Goal: Check status: Check status

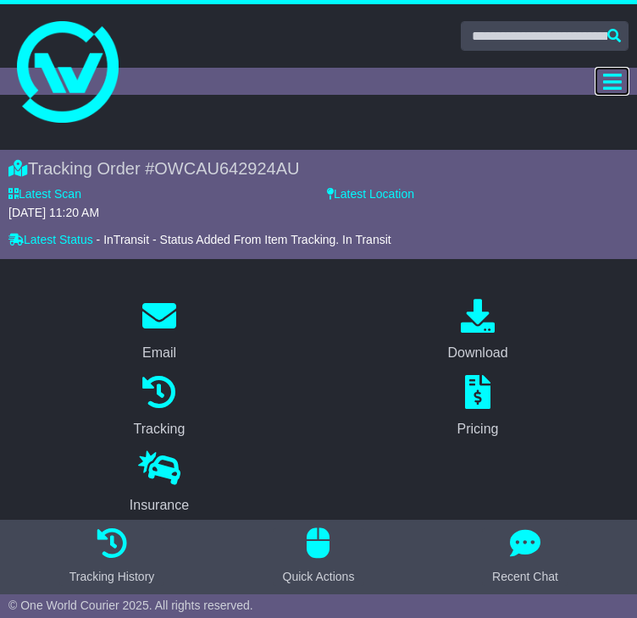
click at [613, 71] on icon "Toggle navigation" at bounding box center [612, 81] width 19 height 21
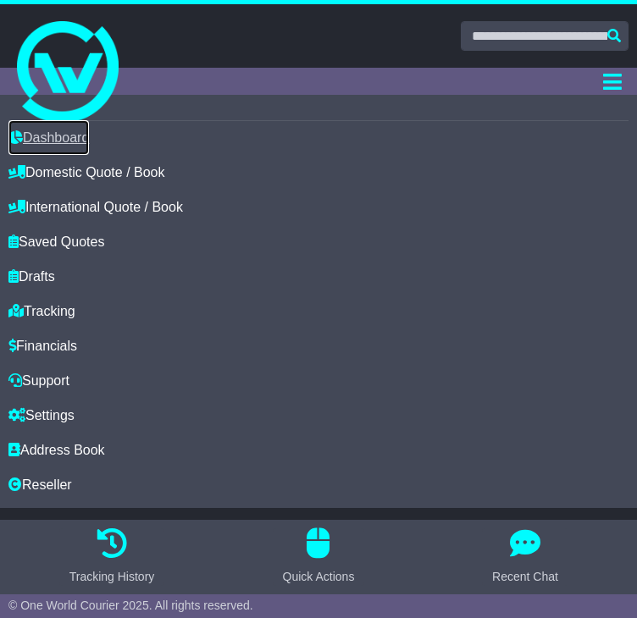
click at [44, 137] on link "Dashboard" at bounding box center [48, 137] width 80 height 35
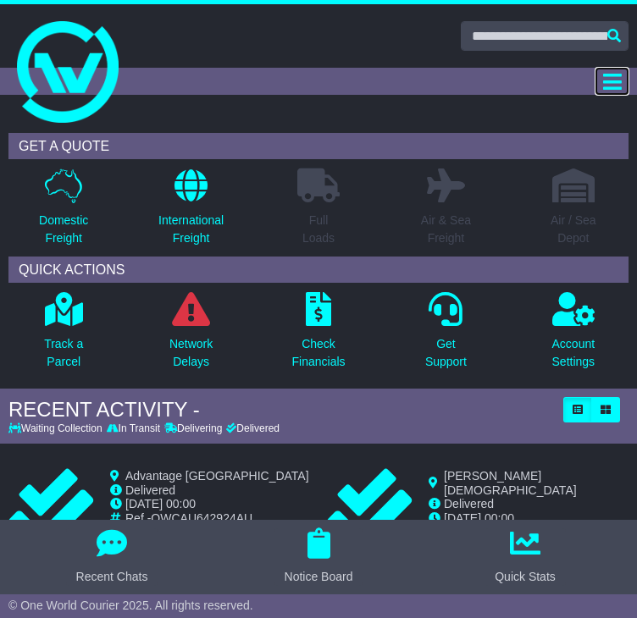
click at [606, 86] on icon "Toggle navigation" at bounding box center [612, 81] width 19 height 21
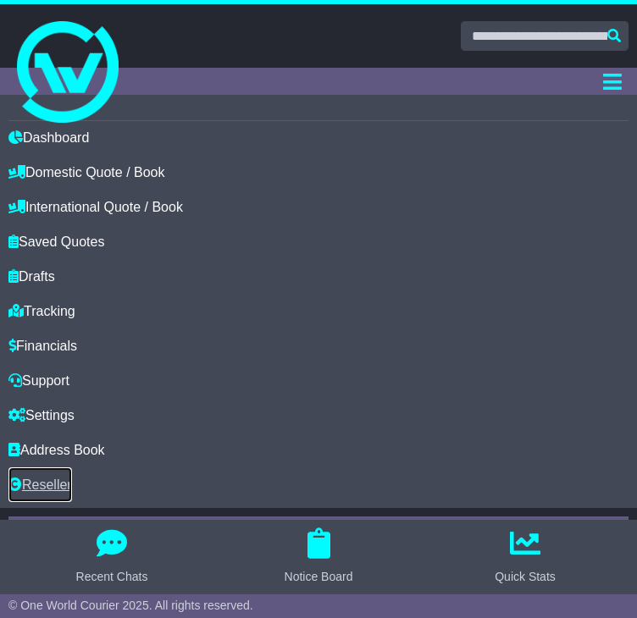
click at [56, 489] on link "Reseller" at bounding box center [40, 485] width 64 height 35
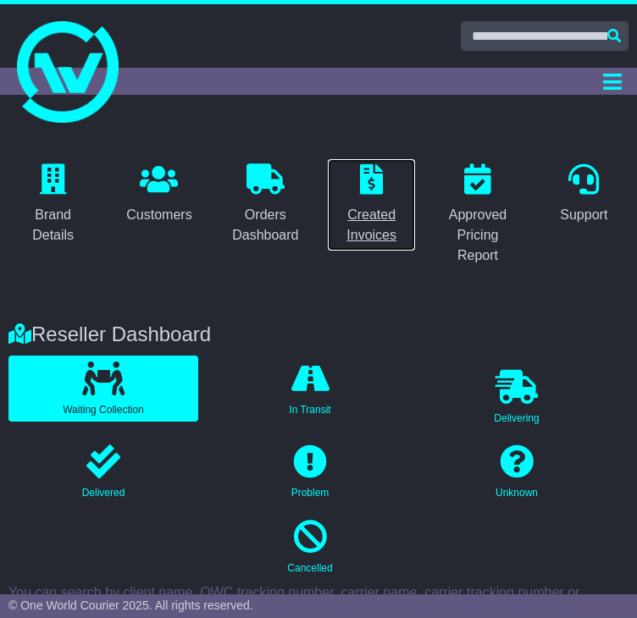
click at [356, 223] on div "Created Invoices" at bounding box center [371, 225] width 67 height 41
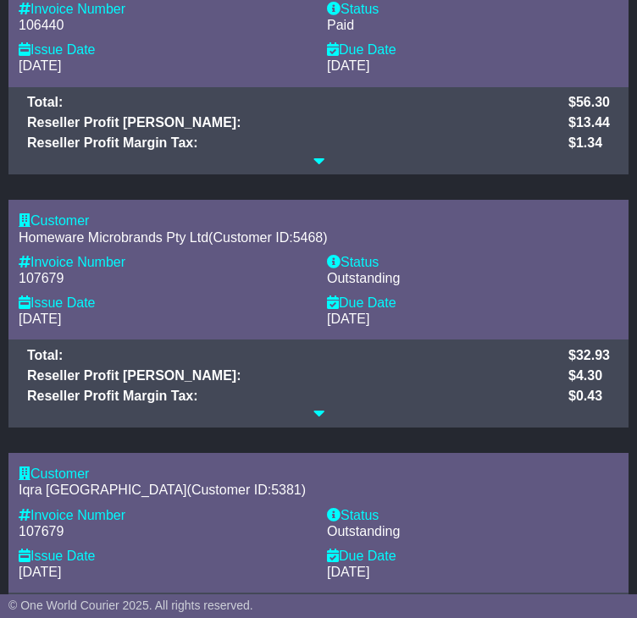
scroll to position [1636, 0]
click at [320, 418] on icon at bounding box center [318, 414] width 11 height 14
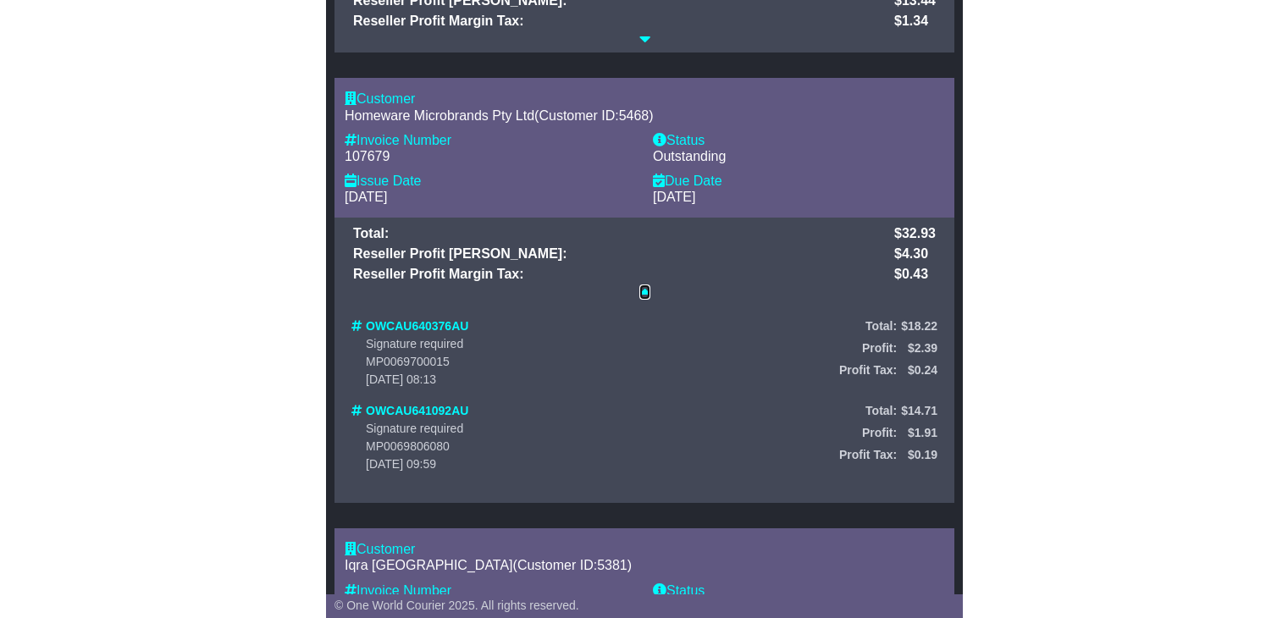
scroll to position [1753, 0]
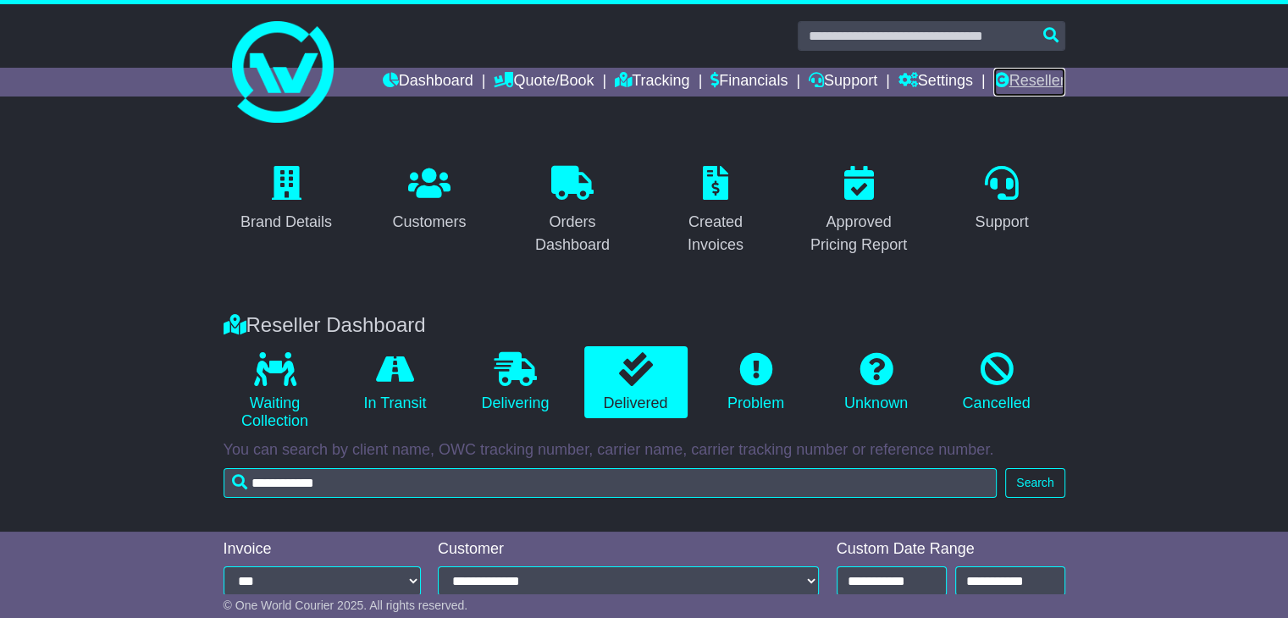
click at [1031, 95] on link "Reseller" at bounding box center [1028, 82] width 71 height 29
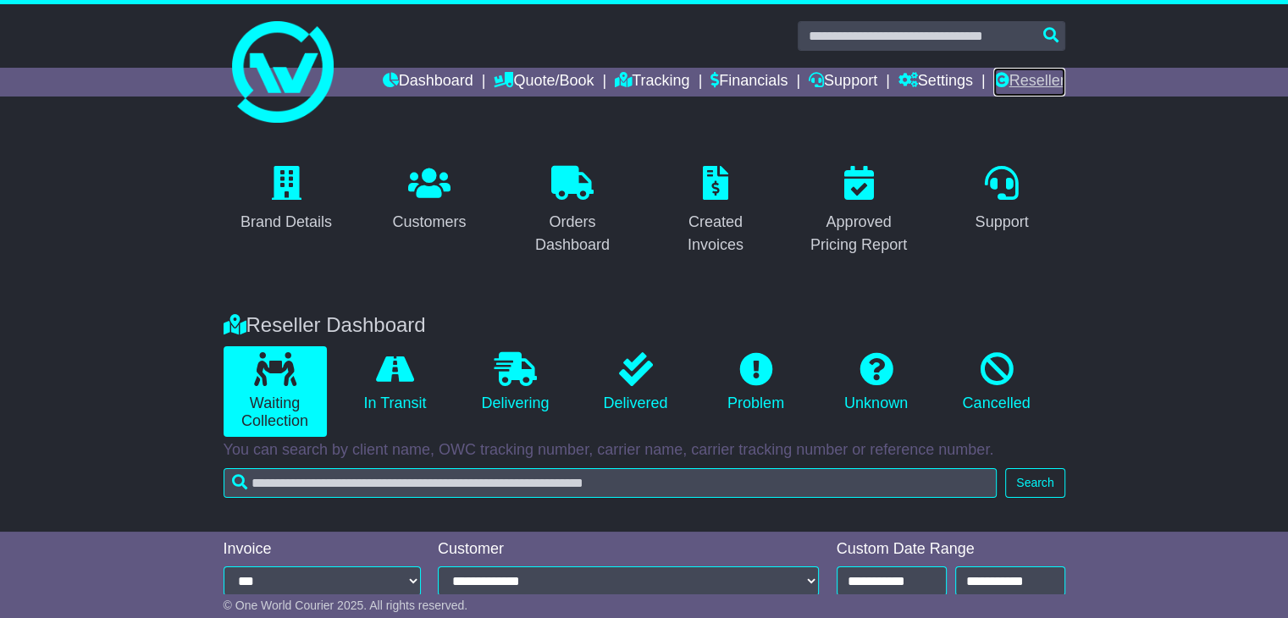
click at [1013, 82] on link "Reseller" at bounding box center [1028, 82] width 71 height 29
click at [750, 79] on link "Financials" at bounding box center [749, 82] width 77 height 29
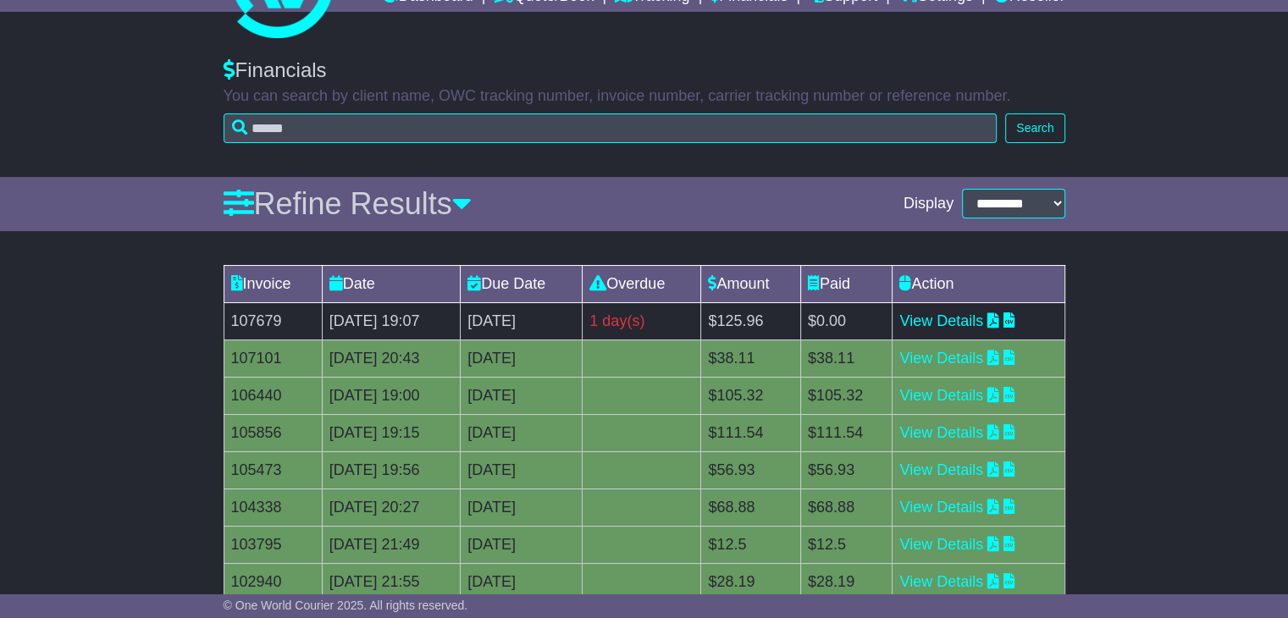
scroll to position [88, 0]
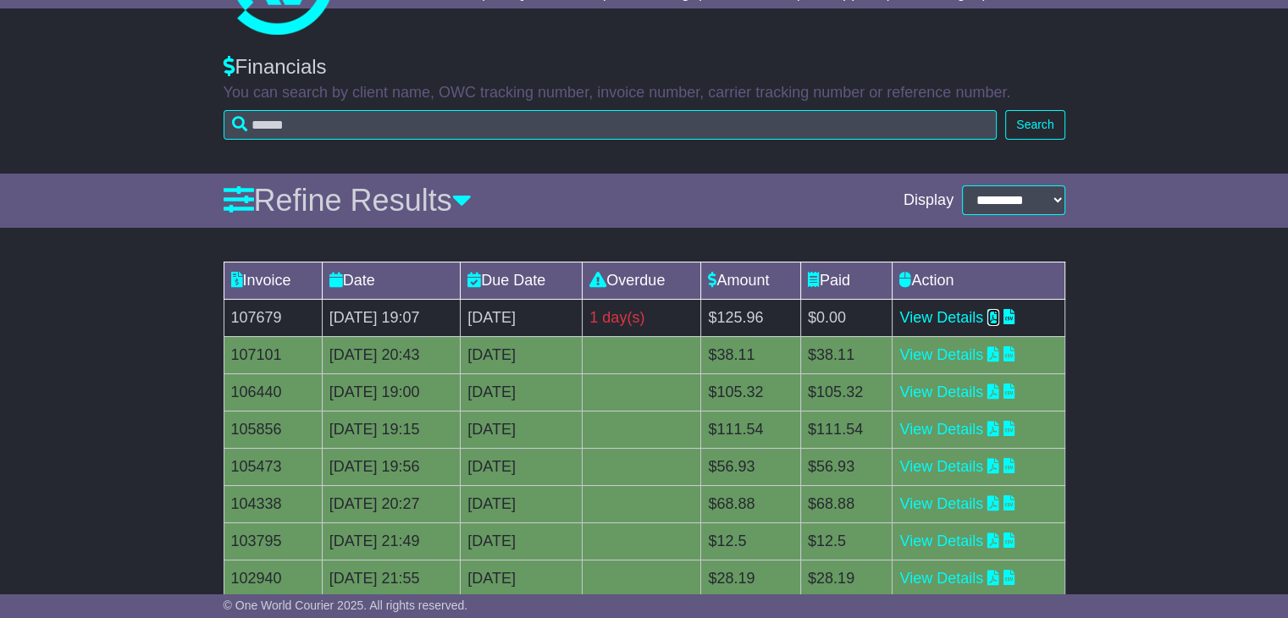
click at [999, 316] on icon at bounding box center [994, 316] width 12 height 15
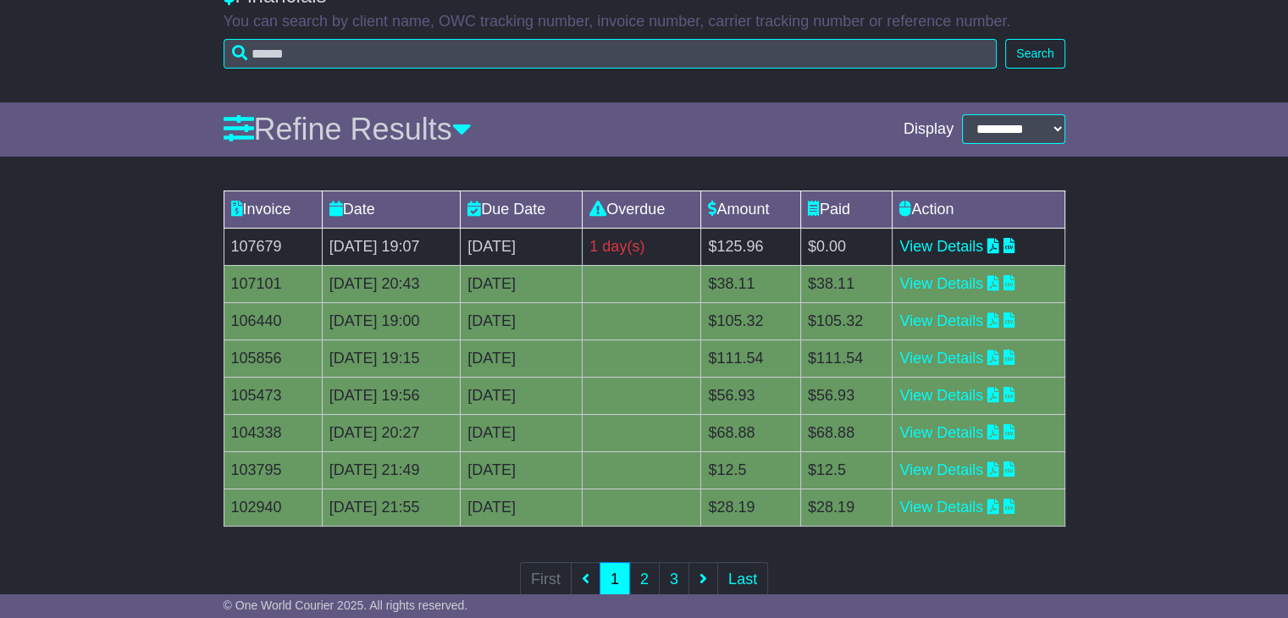
scroll to position [200, 0]
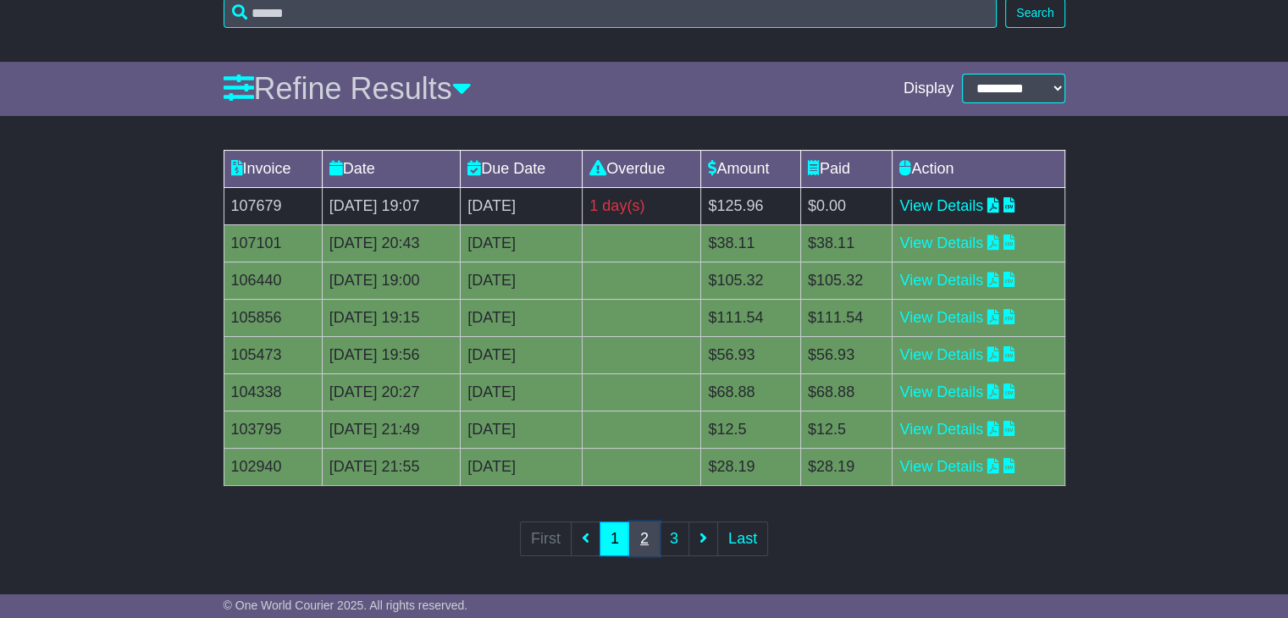
click at [640, 530] on link "2" at bounding box center [644, 539] width 30 height 35
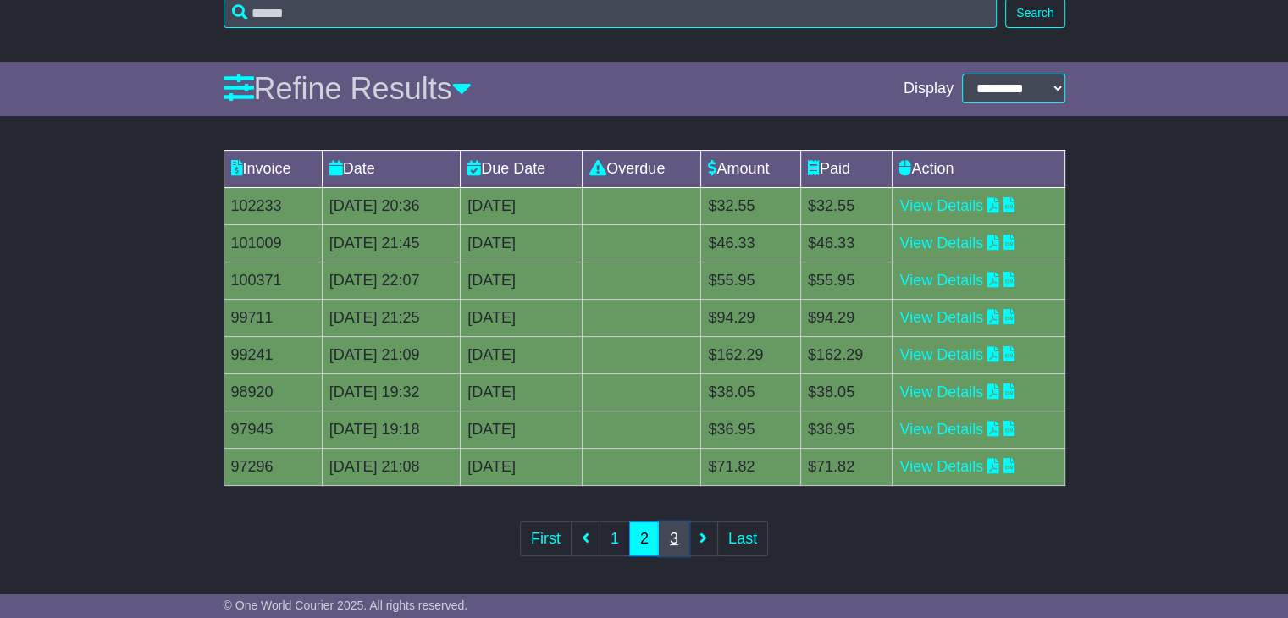
click at [670, 542] on link "3" at bounding box center [674, 539] width 30 height 35
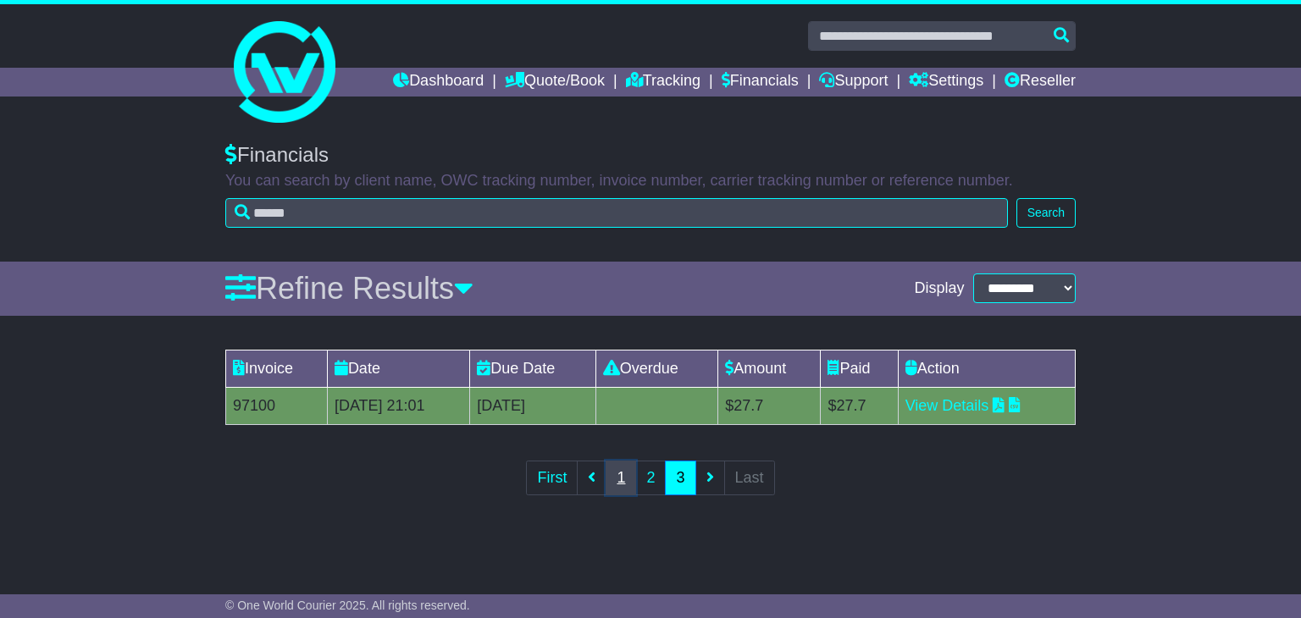
click at [621, 471] on link "1" at bounding box center [621, 478] width 30 height 35
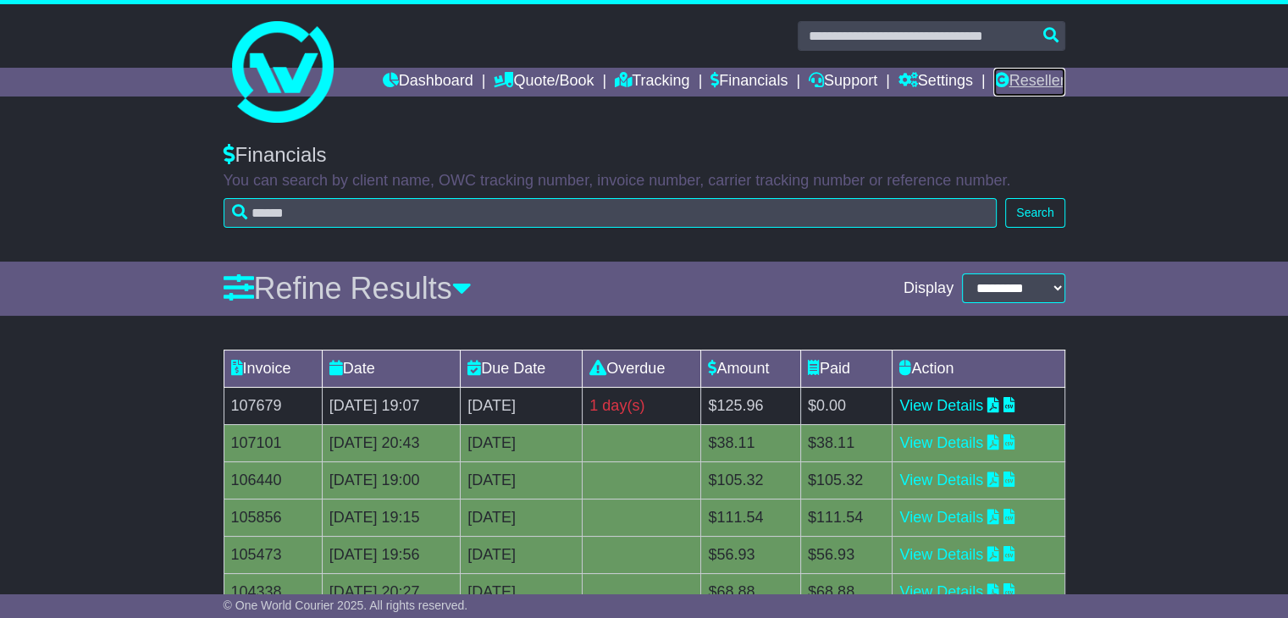
click at [1015, 86] on link "Reseller" at bounding box center [1028, 82] width 71 height 29
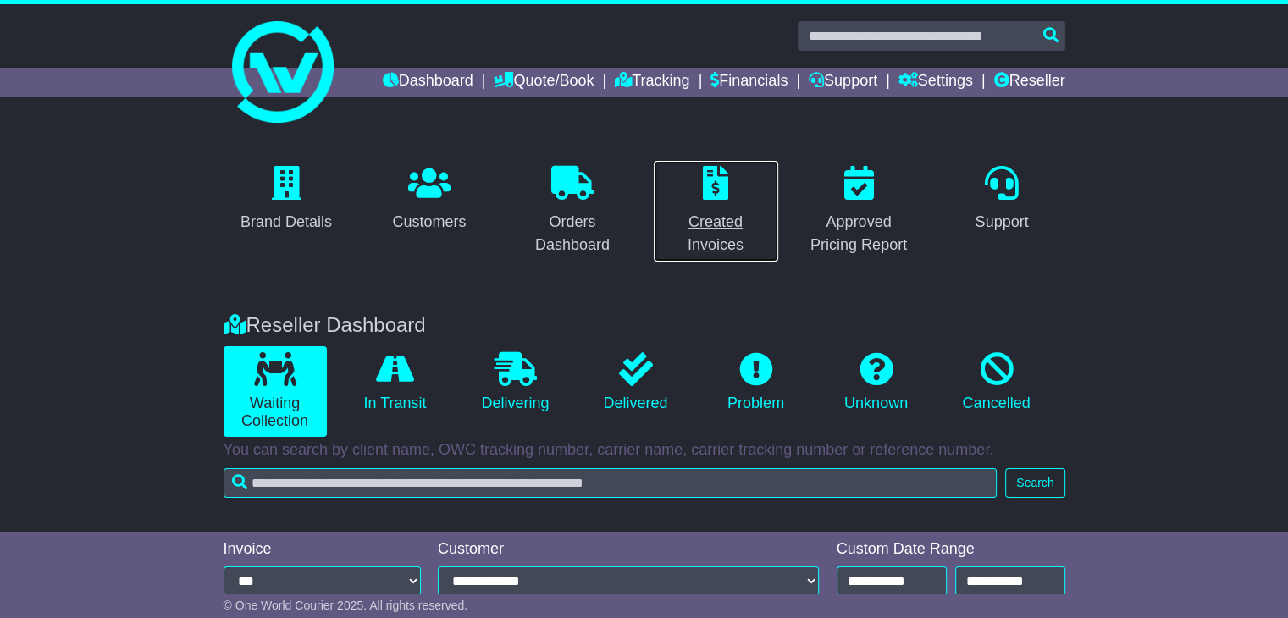
click at [713, 218] on div "Created Invoices" at bounding box center [716, 234] width 104 height 46
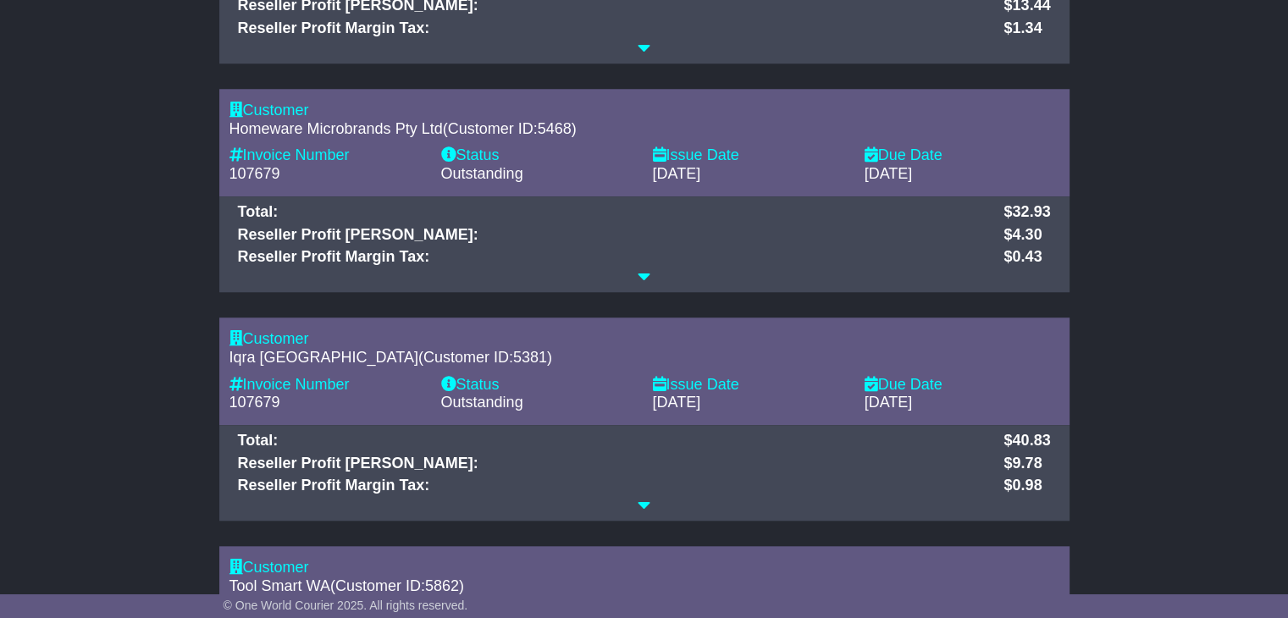
scroll to position [1735, 0]
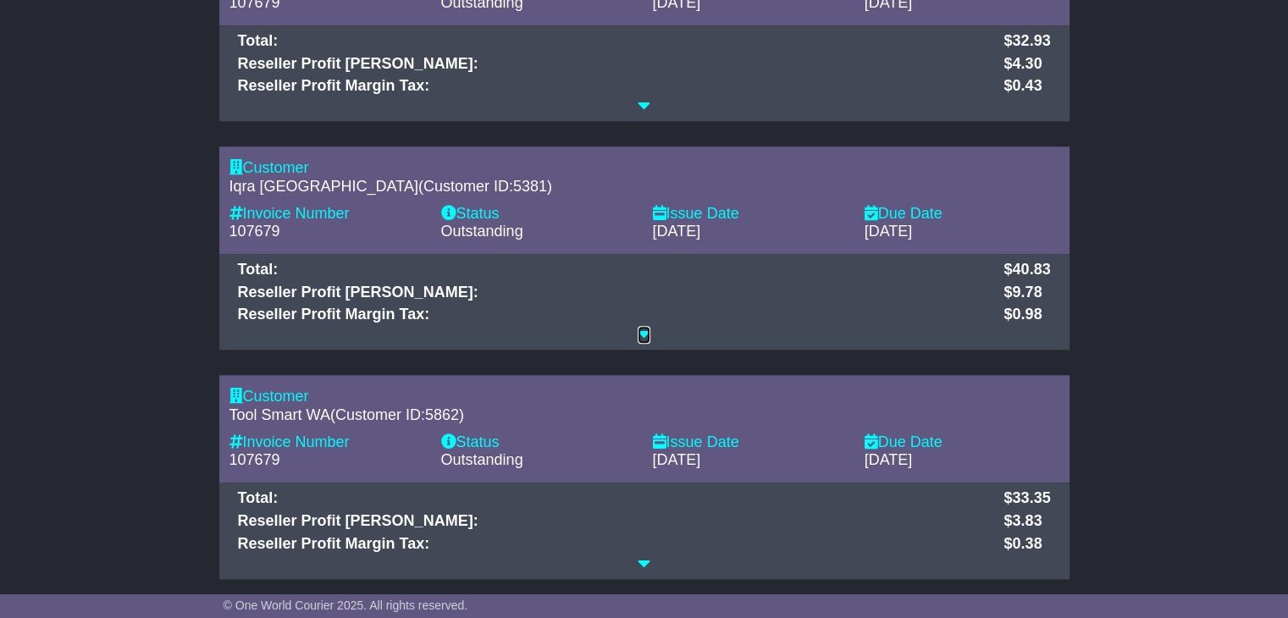
click at [638, 326] on icon at bounding box center [644, 333] width 13 height 15
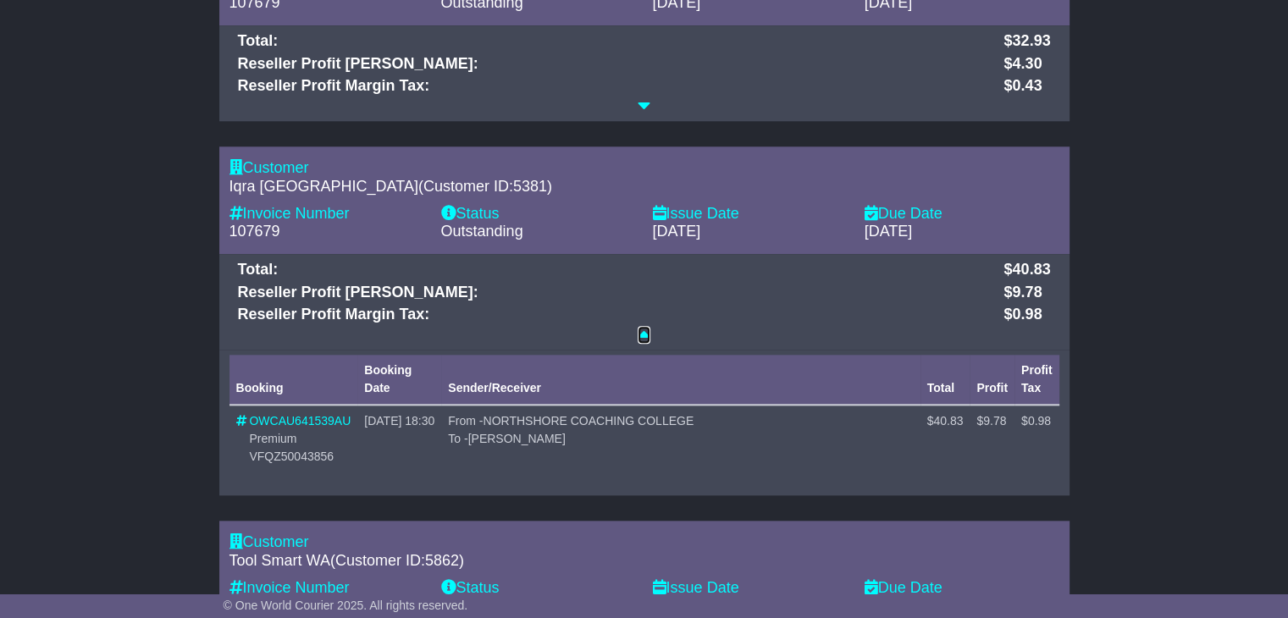
click at [646, 333] on icon at bounding box center [644, 333] width 13 height 15
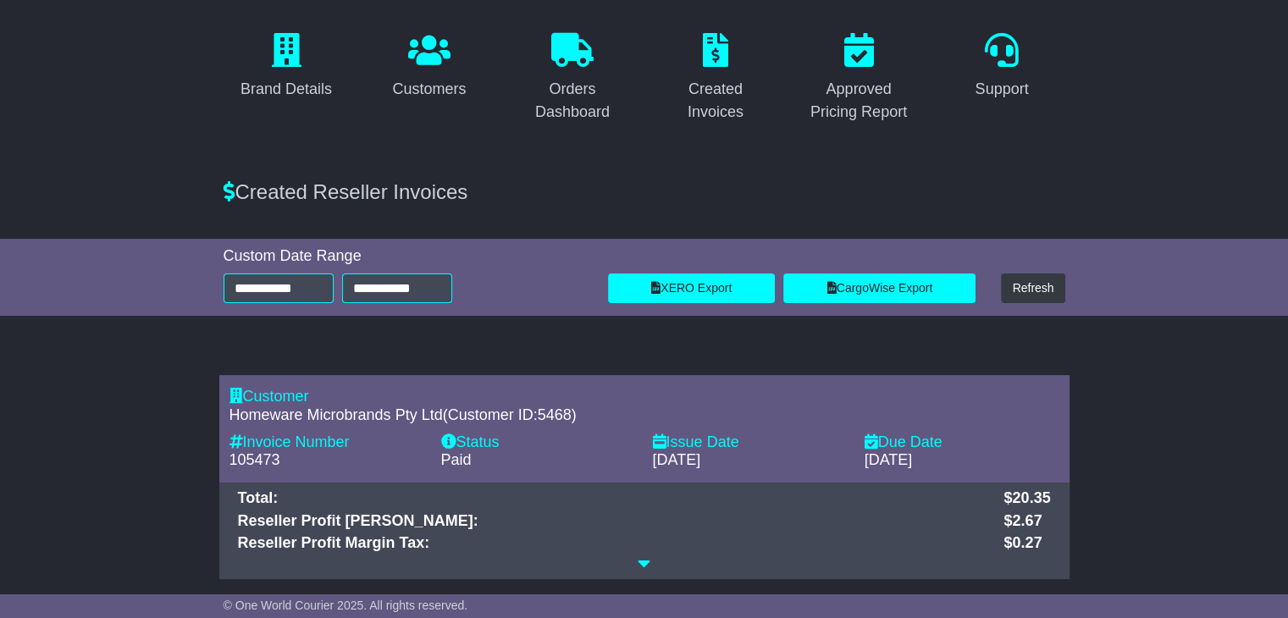
scroll to position [0, 0]
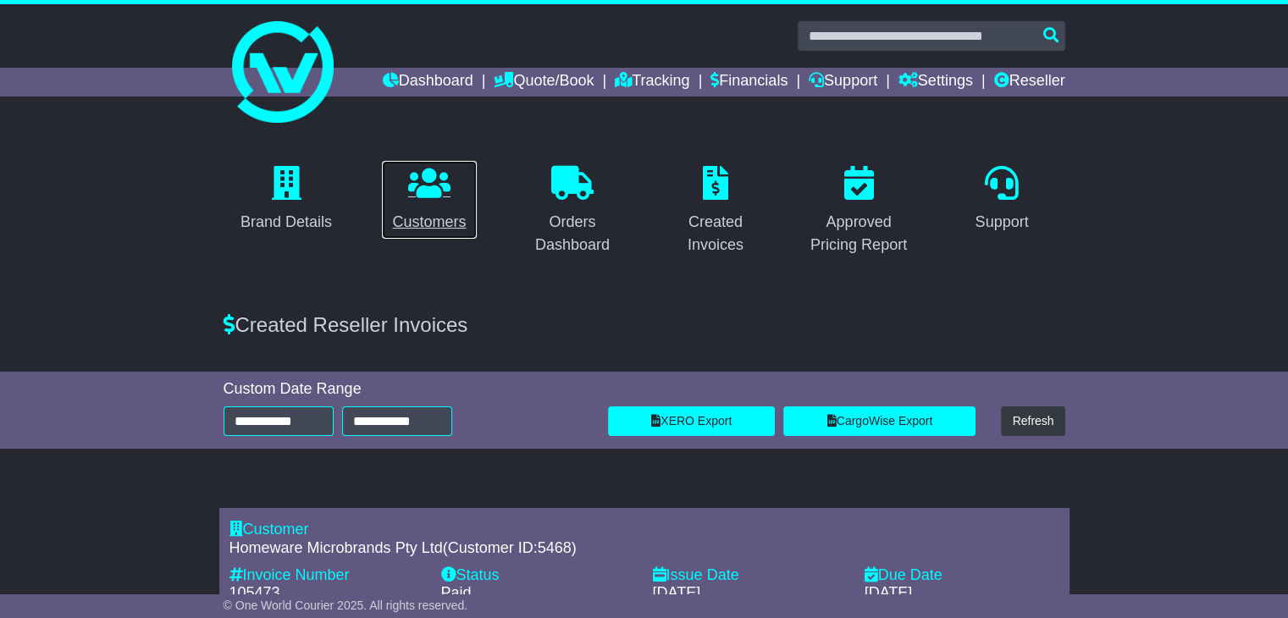
click at [420, 196] on icon at bounding box center [429, 183] width 42 height 34
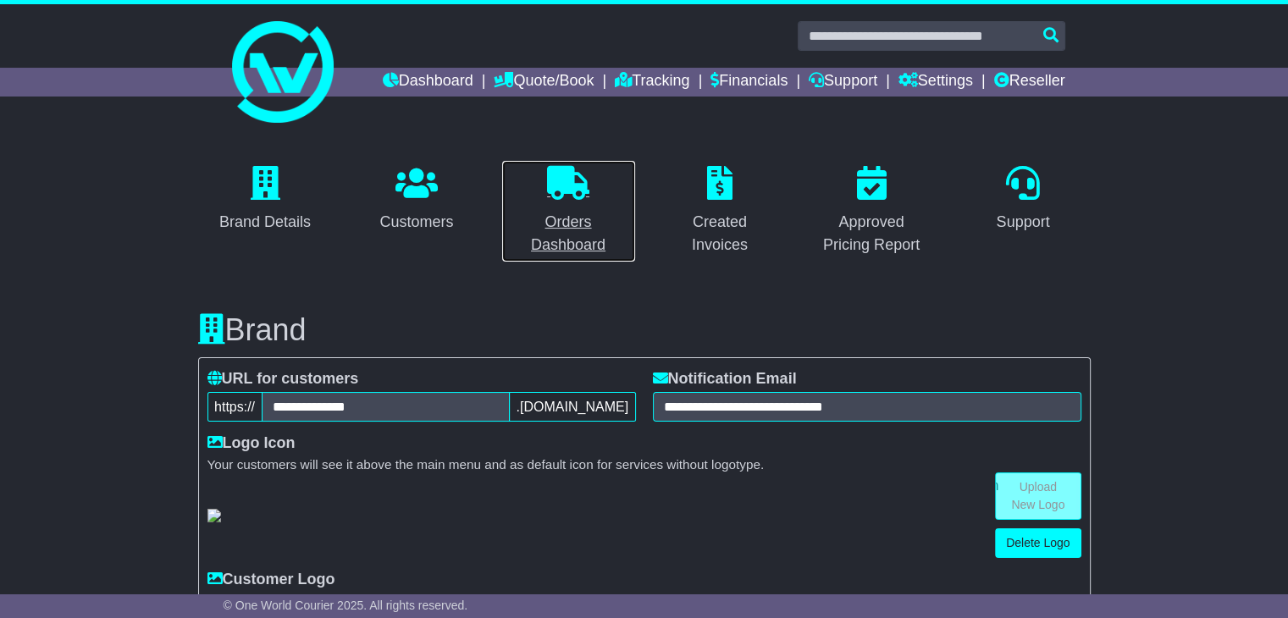
click at [569, 212] on div "Orders Dashboard" at bounding box center [568, 234] width 113 height 46
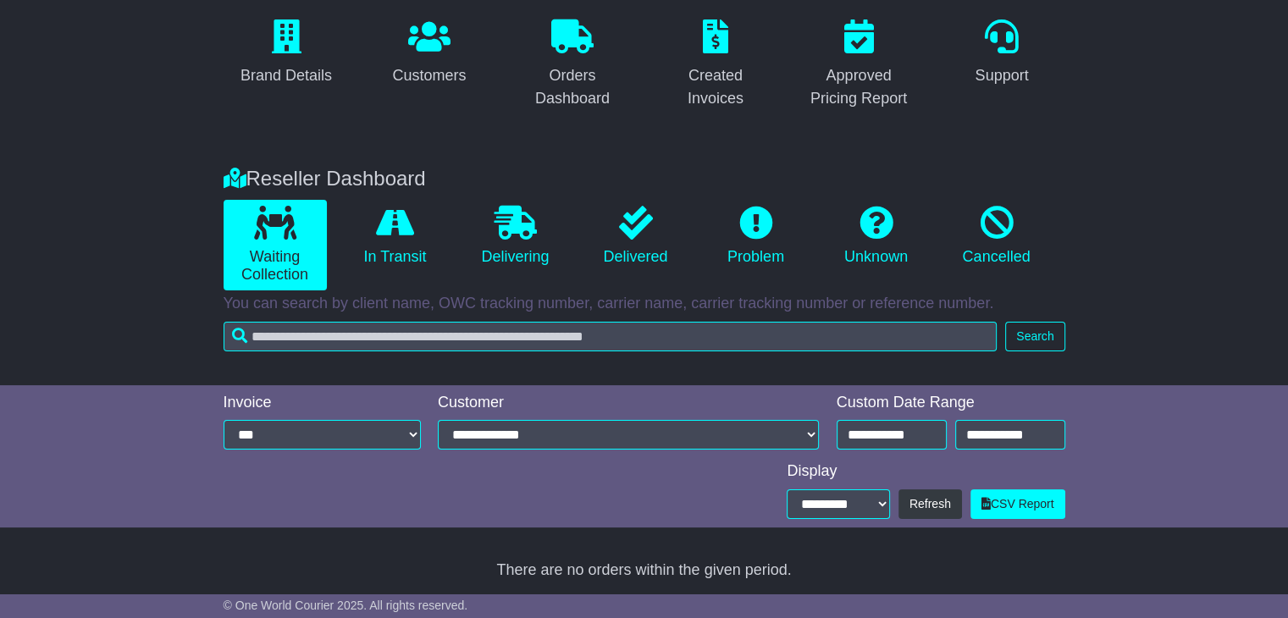
scroll to position [146, 0]
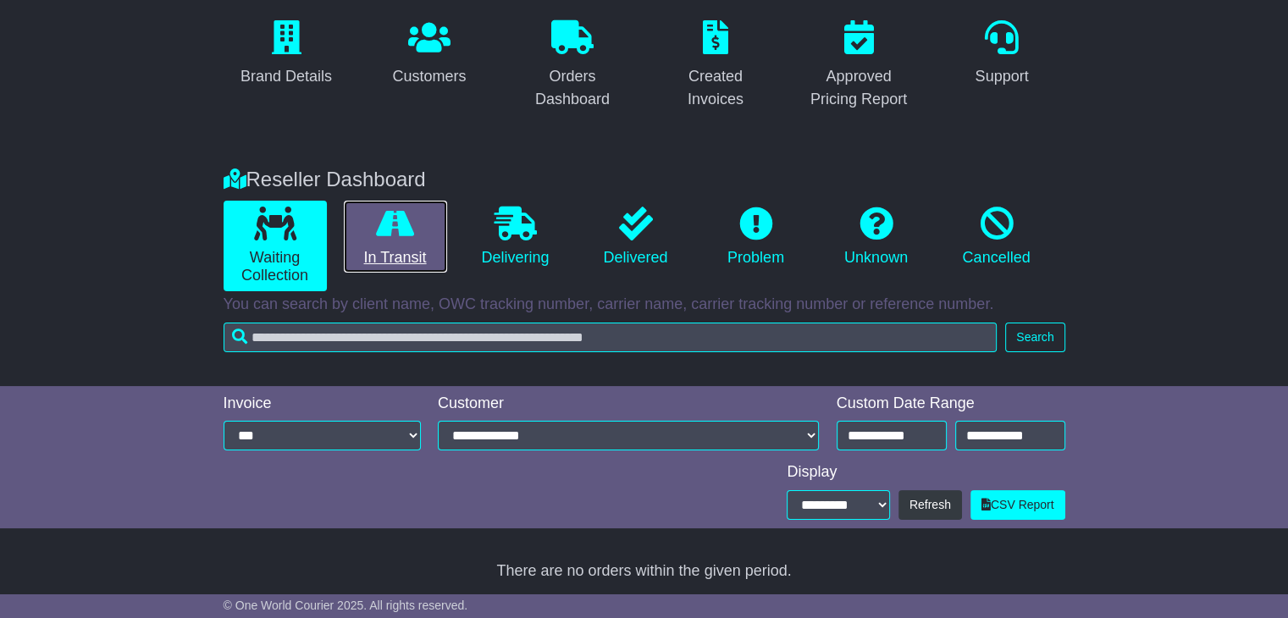
click at [393, 220] on icon at bounding box center [395, 224] width 38 height 34
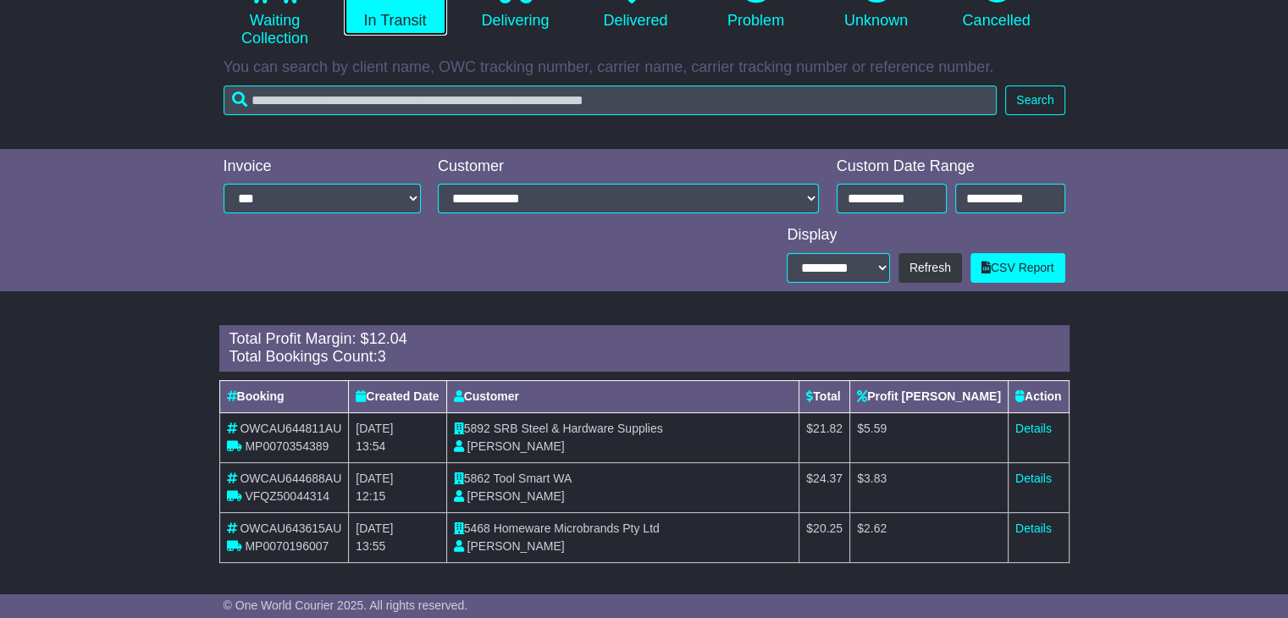
scroll to position [386, 0]
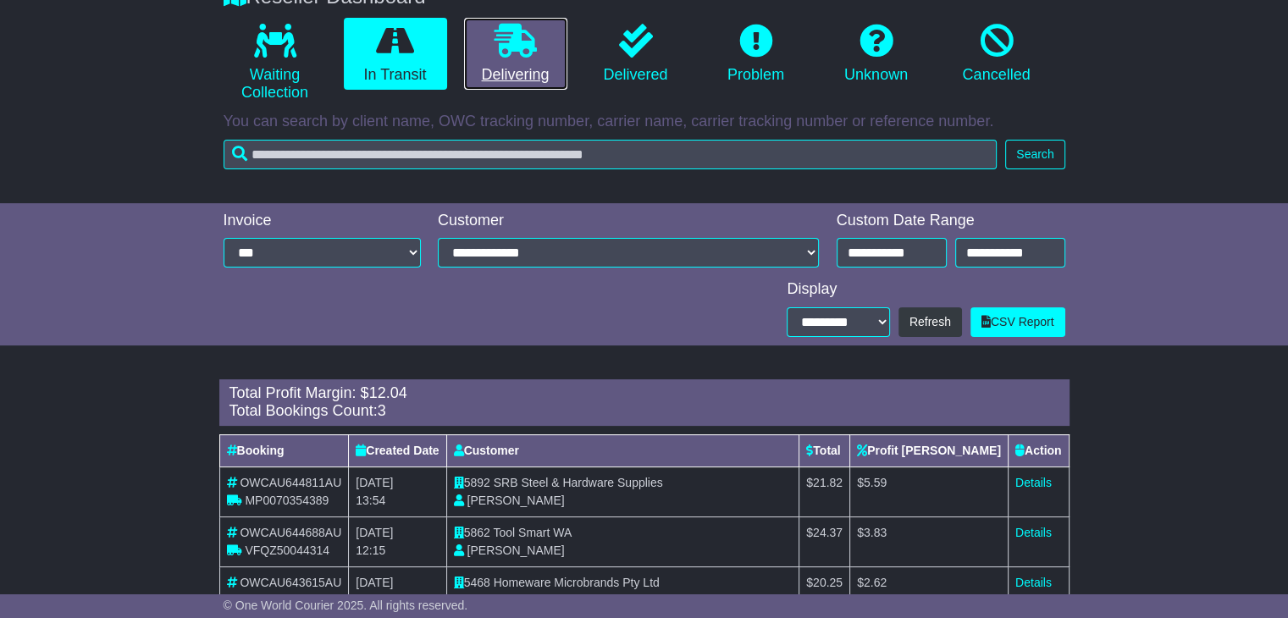
click at [523, 70] on link "Delivering" at bounding box center [515, 54] width 103 height 73
